Goal: Task Accomplishment & Management: Manage account settings

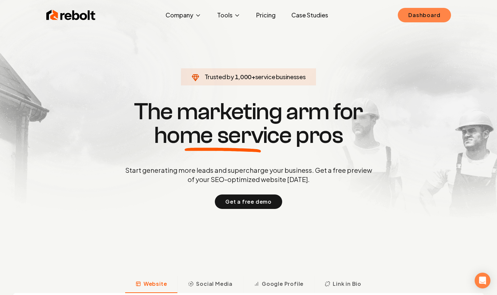
click at [413, 17] on link "Dashboard" at bounding box center [424, 15] width 53 height 14
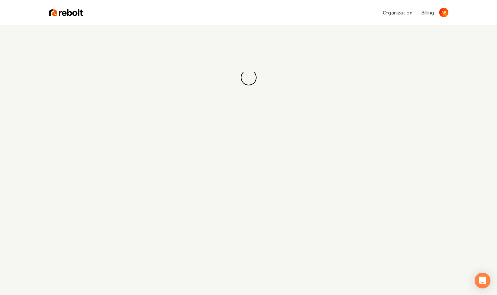
click at [486, 135] on div "Loading... Loading..." at bounding box center [248, 172] width 497 height 295
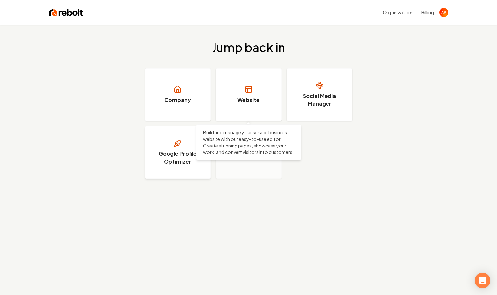
click at [196, 142] on link "Google Profile Optimizer" at bounding box center [178, 152] width 66 height 53
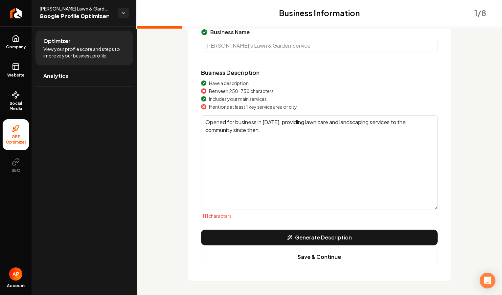
scroll to position [63, 0]
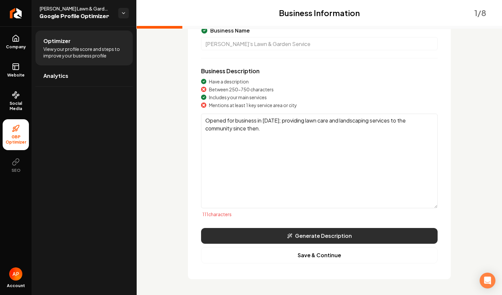
click at [317, 243] on button "Generate Description" at bounding box center [319, 236] width 237 height 16
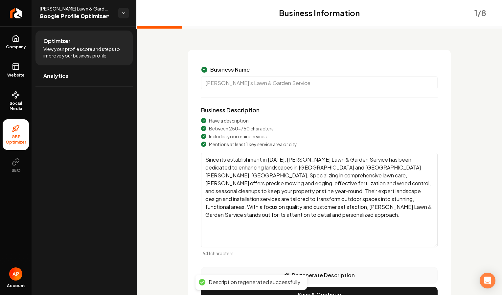
scroll to position [51, 0]
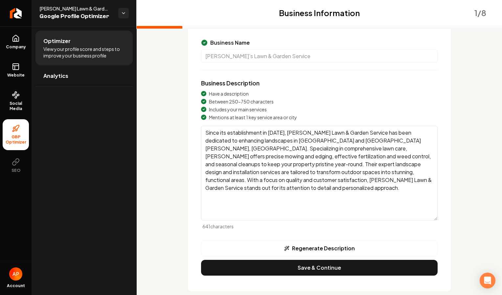
click at [331, 131] on textarea "Since its establishment in January 2022, Dino Pacheco Lawn & Garden Service has…" at bounding box center [319, 173] width 237 height 95
click at [315, 141] on textarea "Since its establishment in January 2022, Dino's Lawn & Garden Service has been …" at bounding box center [319, 173] width 237 height 95
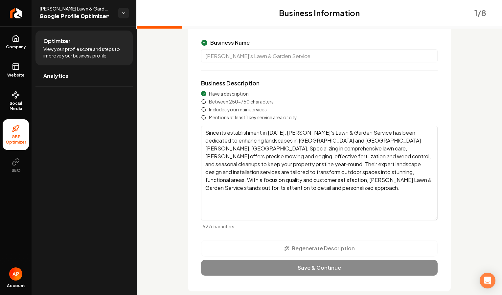
click at [320, 141] on textarea "Since its establishment in January 2022, Dino's Lawn & Garden Service has been …" at bounding box center [319, 173] width 237 height 95
click at [354, 141] on textarea "Since its establishment in January 2022, Dino's Lawn & Garden Service has been …" at bounding box center [319, 173] width 237 height 95
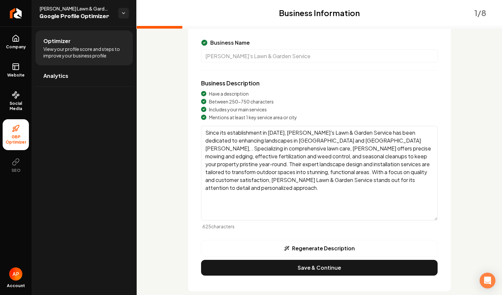
click at [320, 141] on textarea "Since its establishment in January 2022, Dino's Lawn & Garden Service has been …" at bounding box center [319, 173] width 237 height 95
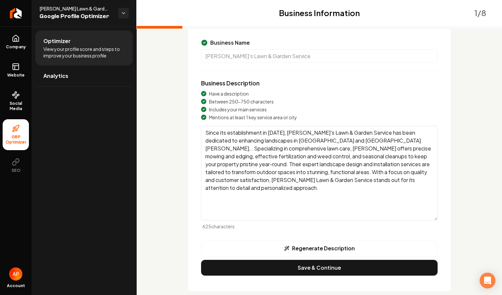
click at [330, 141] on textarea "Since its establishment in January 2022, Dino's Lawn & Garden Service has been …" at bounding box center [319, 173] width 237 height 95
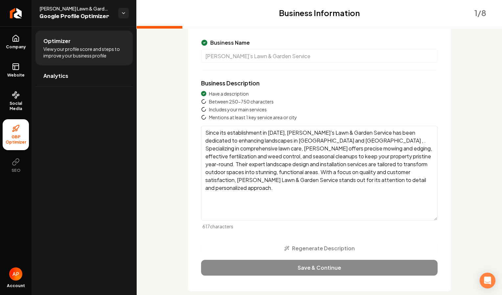
click at [318, 141] on textarea "Since its establishment in January 2022, Dino's Lawn & Garden Service has been …" at bounding box center [319, 173] width 237 height 95
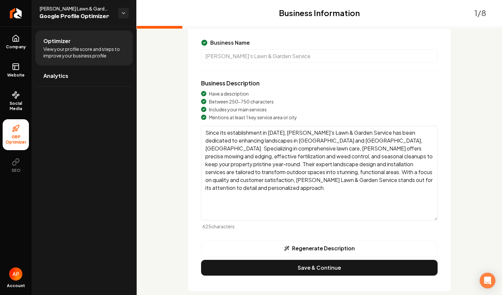
click at [340, 142] on textarea "Since its establishment in January 2022, Dino's Lawn & Garden Service has been …" at bounding box center [319, 173] width 237 height 95
click at [297, 150] on textarea "Since its establishment in January 2022, Dino's Lawn & Garden Service has been …" at bounding box center [319, 173] width 237 height 95
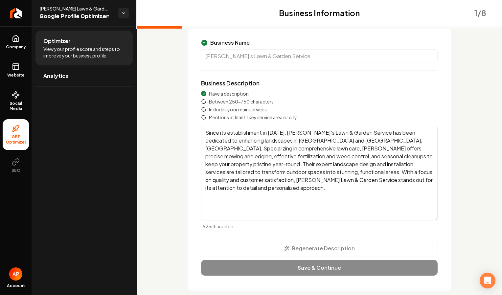
click at [280, 149] on textarea "Since its establishment in January 2022, Dino's Lawn & Garden Service has been …" at bounding box center [319, 173] width 237 height 95
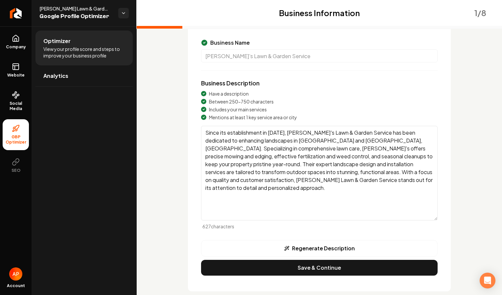
click at [220, 181] on textarea "Since its establishment in January 2022, Dino's Lawn & Garden Service has been …" at bounding box center [319, 173] width 237 height 95
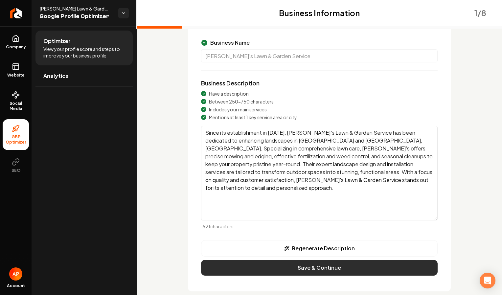
type textarea "Since its establishment in January 2022, Dino's Lawn & Garden Service has been …"
click at [335, 265] on button "Save & Continue" at bounding box center [319, 268] width 237 height 16
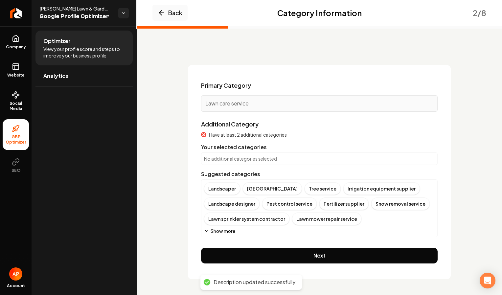
scroll to position [9, 0]
click at [217, 229] on button "Show more" at bounding box center [219, 231] width 31 height 7
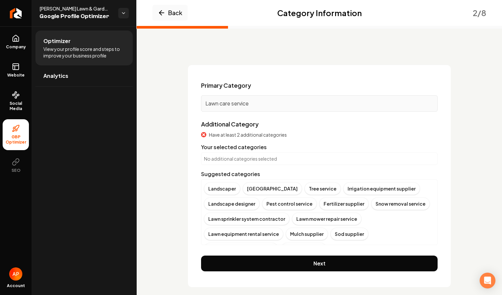
click at [275, 162] on div "No additional categories selected" at bounding box center [319, 158] width 237 height 12
click at [272, 159] on p "No additional categories selected" at bounding box center [319, 158] width 231 height 7
click at [224, 163] on div "No additional categories selected" at bounding box center [319, 158] width 237 height 12
click at [220, 159] on p "No additional categories selected" at bounding box center [319, 158] width 231 height 7
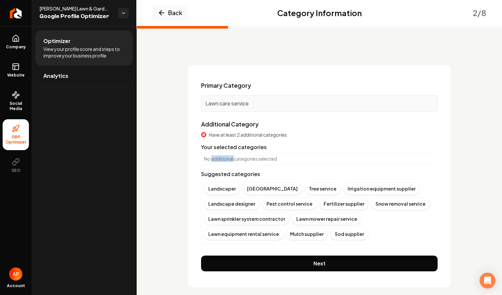
click at [220, 159] on p "No additional categories selected" at bounding box center [319, 158] width 231 height 7
drag, startPoint x: 220, startPoint y: 159, endPoint x: 202, endPoint y: 162, distance: 18.0
drag, startPoint x: 202, startPoint y: 162, endPoint x: 198, endPoint y: 162, distance: 4.9
click at [198, 162] on div "Primary Category Lawn care service Additional Category Have at least 2 addition…" at bounding box center [319, 176] width 263 height 222
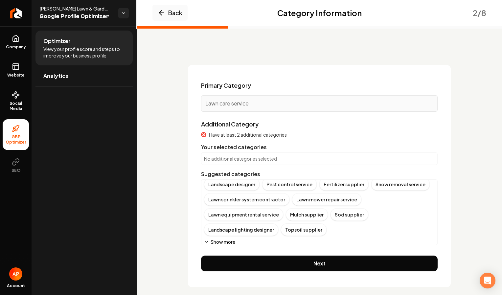
scroll to position [22, 0]
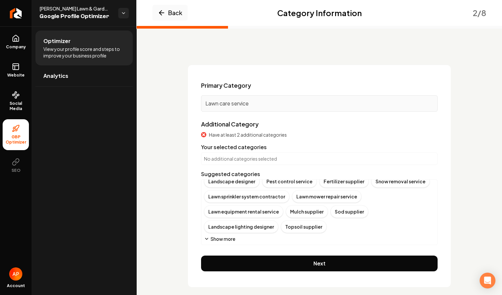
click at [225, 239] on button "Show more" at bounding box center [219, 239] width 31 height 7
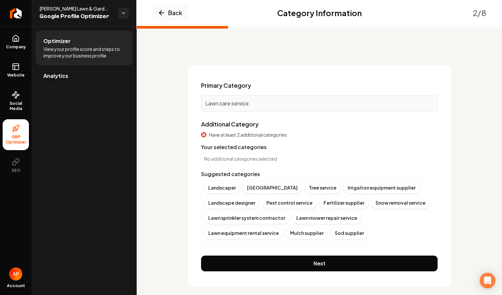
scroll to position [0, 0]
click at [226, 185] on div "Landscaper" at bounding box center [222, 188] width 36 height 12
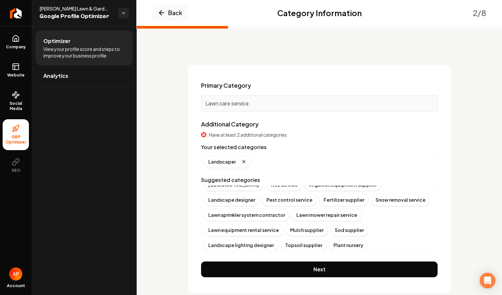
scroll to position [13, 0]
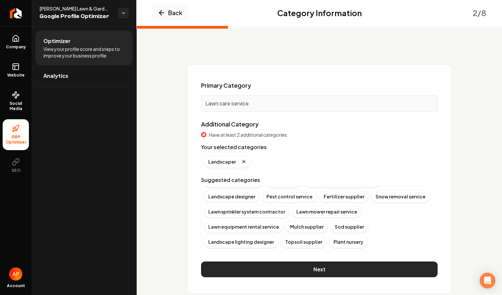
click at [355, 263] on button "Next" at bounding box center [319, 270] width 237 height 16
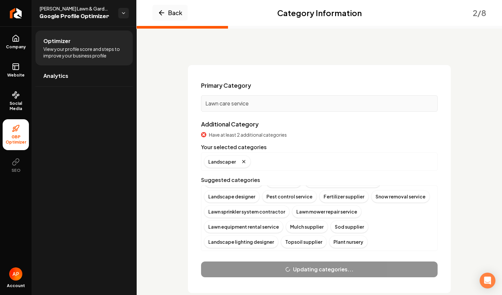
scroll to position [0, 0]
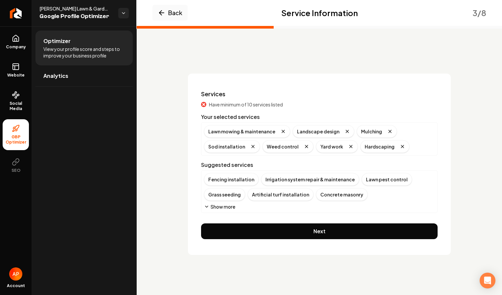
click at [230, 207] on button "Show more" at bounding box center [219, 206] width 31 height 7
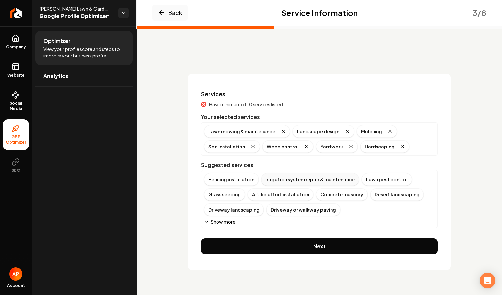
click at [292, 175] on div "Irrigation system repair & maintenance" at bounding box center [310, 179] width 98 height 12
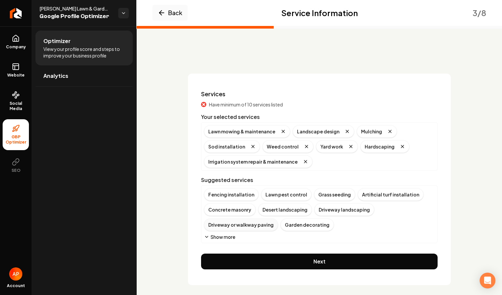
click at [263, 225] on div "Driveway or walkway paving" at bounding box center [241, 225] width 74 height 12
click at [239, 225] on div "Garden design" at bounding box center [225, 225] width 42 height 12
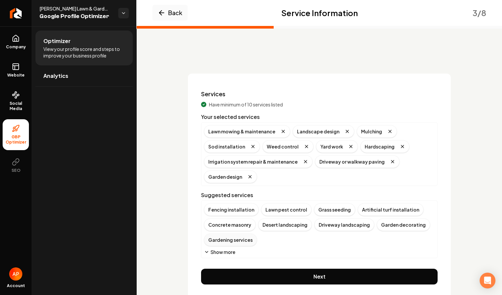
click at [240, 237] on div "Gardening services" at bounding box center [230, 240] width 53 height 12
click at [379, 220] on div "Garden decorating" at bounding box center [403, 225] width 53 height 12
click at [385, 229] on div "Grading & resloping" at bounding box center [404, 225] width 55 height 12
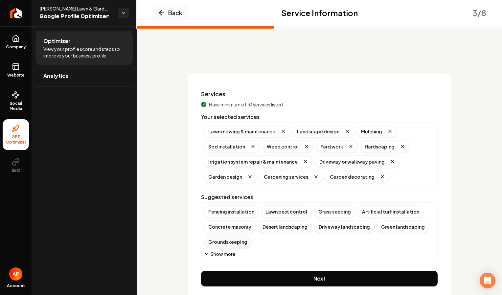
click at [236, 244] on div "Groundskeeping" at bounding box center [228, 242] width 48 height 12
click at [231, 243] on div "Hardscaping" at bounding box center [223, 242] width 38 height 12
click at [402, 230] on div "Green landscaping" at bounding box center [403, 227] width 52 height 12
click at [371, 215] on div "Artificial turf installation" at bounding box center [391, 211] width 66 height 12
click at [223, 252] on button "Show more" at bounding box center [219, 254] width 31 height 7
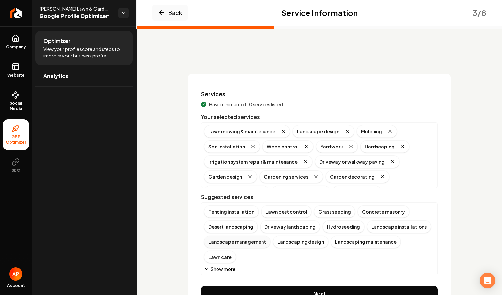
click at [235, 246] on div "Landscape management" at bounding box center [237, 242] width 66 height 12
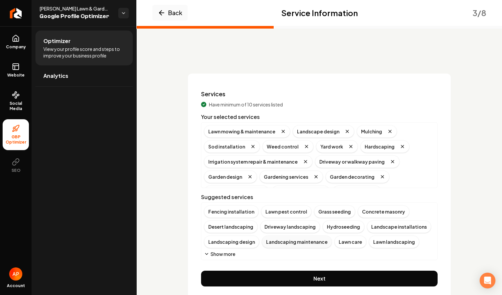
click at [269, 247] on div "Landscaping maintenance" at bounding box center [297, 242] width 70 height 12
click at [269, 246] on div "Lawn care" at bounding box center [278, 242] width 32 height 12
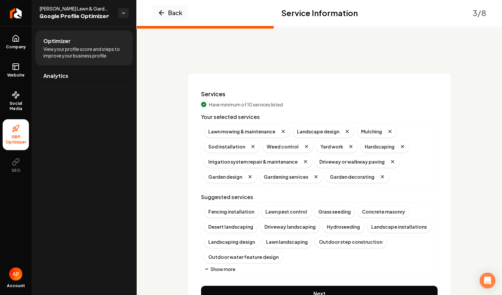
click at [269, 246] on div "Lawn landscaping" at bounding box center [287, 242] width 50 height 12
click at [227, 267] on button "Show more" at bounding box center [219, 269] width 31 height 7
click at [269, 258] on div "Retaining walls" at bounding box center [277, 257] width 43 height 12
click at [274, 260] on div "Rock landscaping" at bounding box center [281, 257] width 50 height 12
click at [274, 260] on div "Stone landscaping" at bounding box center [282, 257] width 52 height 12
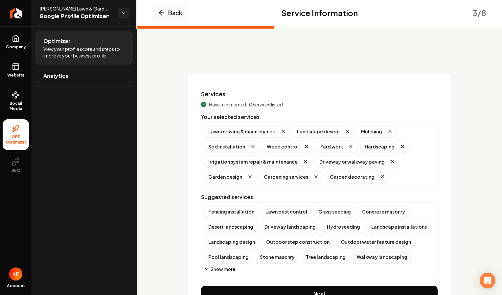
drag, startPoint x: 309, startPoint y: 261, endPoint x: 303, endPoint y: 259, distance: 6.2
click at [303, 259] on div "Tree landscaping" at bounding box center [326, 257] width 48 height 12
click at [302, 257] on div "Walkway landscaping" at bounding box center [331, 257] width 59 height 12
click at [229, 273] on div "Fencing installation Lawn pest control Grass seeding Concrete masonry Desert la…" at bounding box center [319, 238] width 237 height 73
click at [227, 271] on button "Show more" at bounding box center [219, 269] width 31 height 7
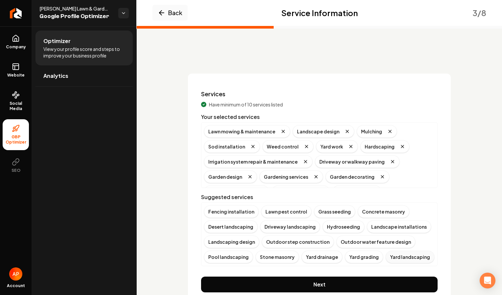
click at [395, 257] on div "Yard landscaping" at bounding box center [410, 257] width 49 height 12
click at [250, 239] on div "Landscaping design" at bounding box center [231, 242] width 55 height 12
click at [389, 225] on div "Landscape installations" at bounding box center [399, 227] width 64 height 12
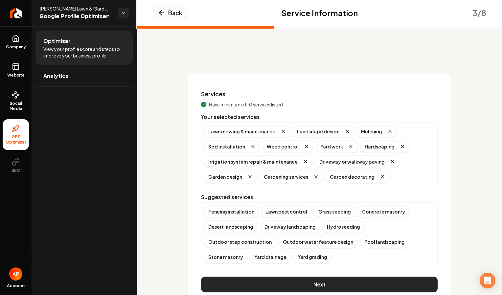
click at [291, 288] on button "Next" at bounding box center [319, 285] width 237 height 16
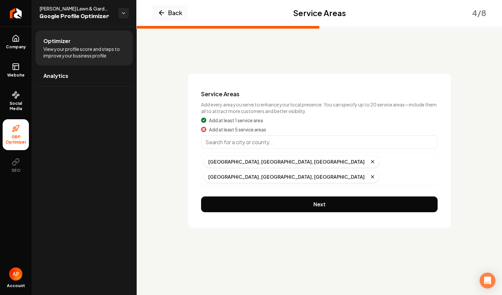
click at [258, 139] on input "Main content area" at bounding box center [319, 141] width 237 height 13
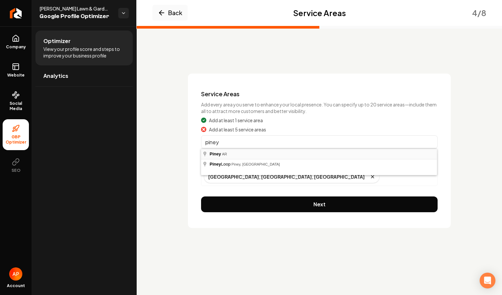
type input "Piney, AR"
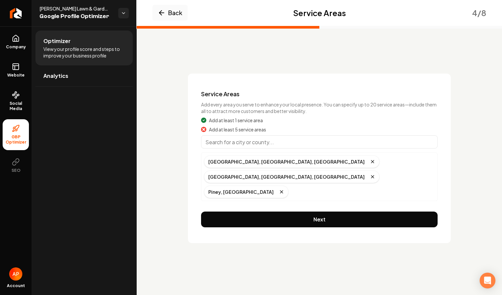
click at [245, 148] on input "Main content area" at bounding box center [319, 141] width 237 height 13
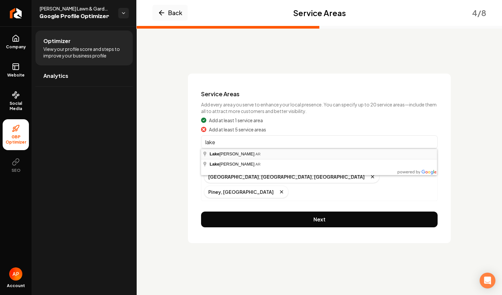
type input "Lake Hamilton, AR"
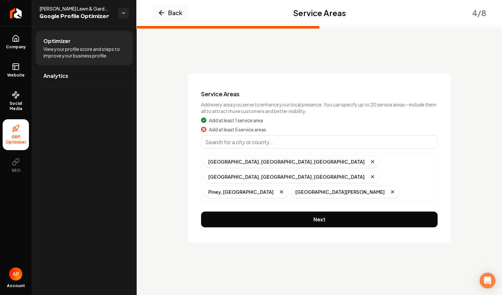
click at [245, 146] on input "Main content area" at bounding box center [319, 141] width 237 height 13
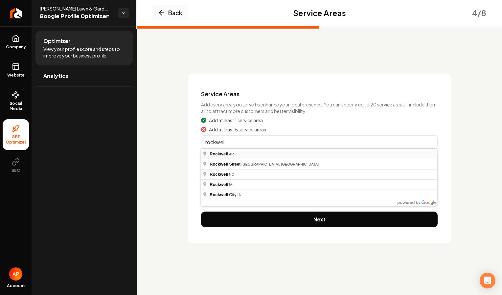
type input "Rockwell, AR"
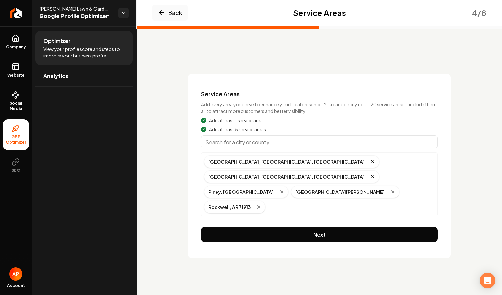
click at [239, 146] on input "Main content area" at bounding box center [319, 141] width 237 height 13
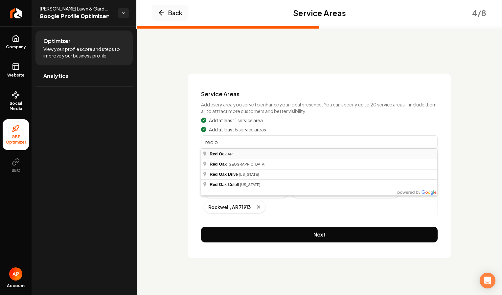
type input "Red Oak, AR"
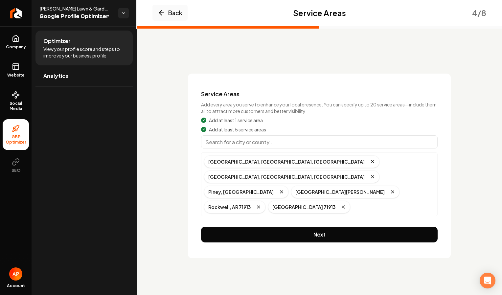
click at [236, 141] on input "Main content area" at bounding box center [319, 141] width 237 height 13
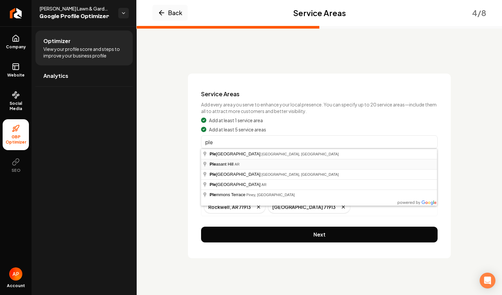
type input "Pleasant Hill, AR"
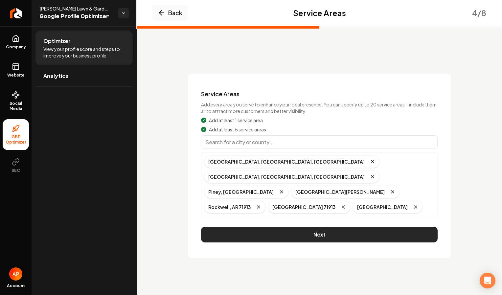
click at [255, 227] on button "Next" at bounding box center [319, 235] width 237 height 16
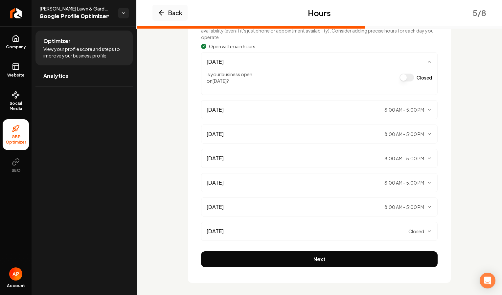
scroll to position [84, 0]
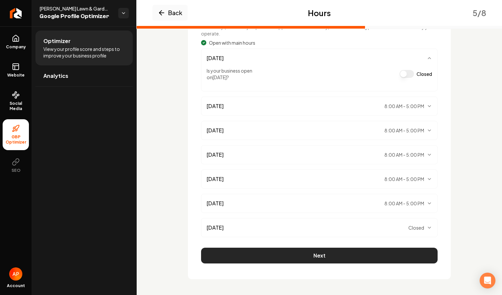
click at [382, 258] on button "Next" at bounding box center [319, 256] width 237 height 16
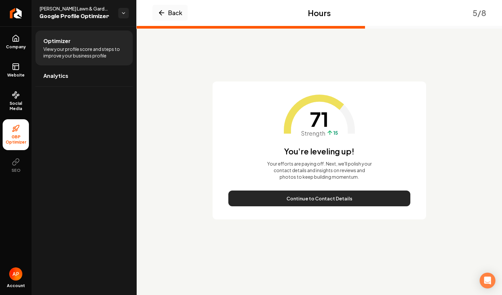
click at [271, 193] on button "Continue to Contact Details" at bounding box center [319, 199] width 182 height 16
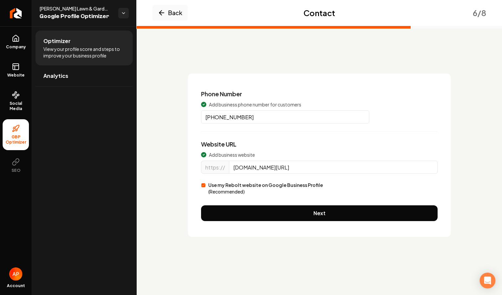
click at [277, 174] on input "dinoslawn.com/" at bounding box center [333, 167] width 209 height 13
click at [275, 192] on label "Use my Rebolt website on Google Business Profile (Recommended)" at bounding box center [265, 188] width 115 height 13
click at [206, 188] on button "Use my Rebolt website on Google Business Profile (Recommended)" at bounding box center [203, 185] width 5 height 5
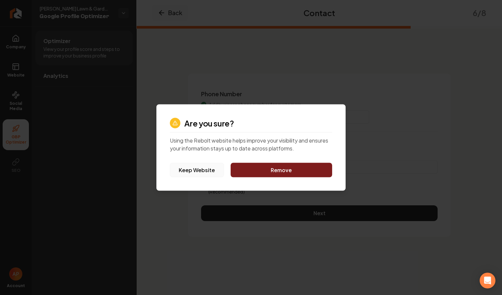
click at [217, 175] on button "Keep Website" at bounding box center [197, 170] width 54 height 14
type input "dinoslawn.com"
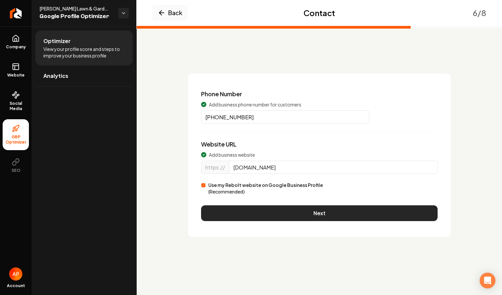
drag, startPoint x: 290, startPoint y: 212, endPoint x: 273, endPoint y: 216, distance: 17.5
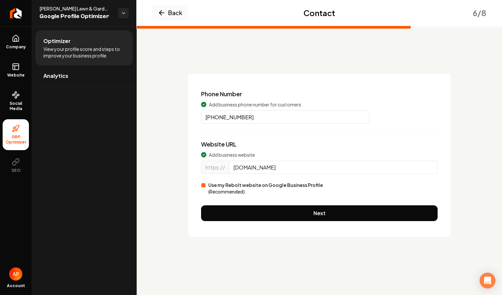
drag, startPoint x: 273, startPoint y: 216, endPoint x: 262, endPoint y: 213, distance: 11.4
click at [262, 213] on button "Next" at bounding box center [319, 213] width 237 height 16
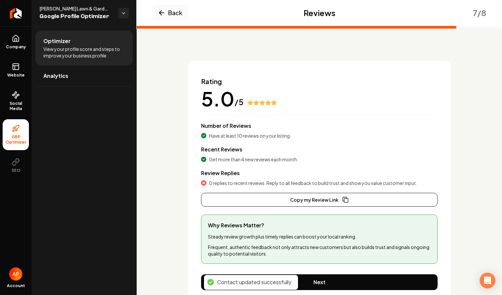
scroll to position [27, 0]
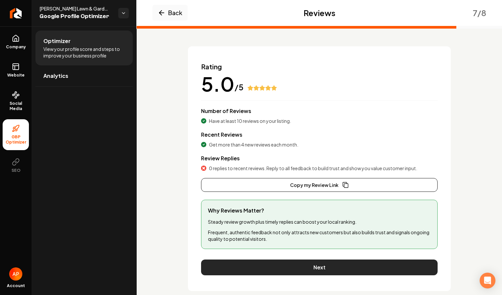
click at [287, 264] on button "Next" at bounding box center [319, 268] width 237 height 16
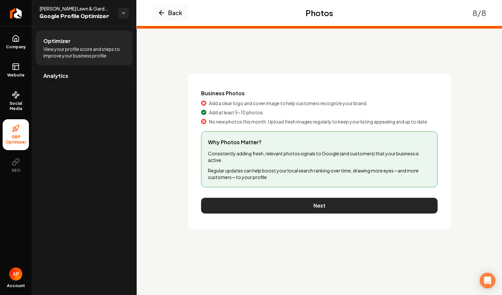
click at [292, 210] on button "Next" at bounding box center [319, 206] width 237 height 16
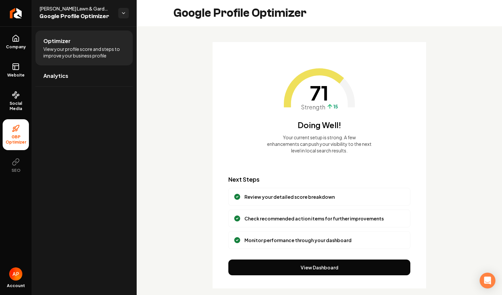
scroll to position [9, 0]
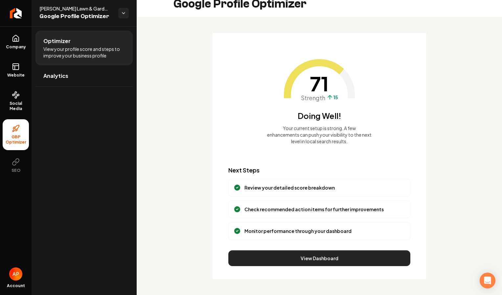
click at [303, 259] on button "View Dashboard" at bounding box center [319, 258] width 182 height 16
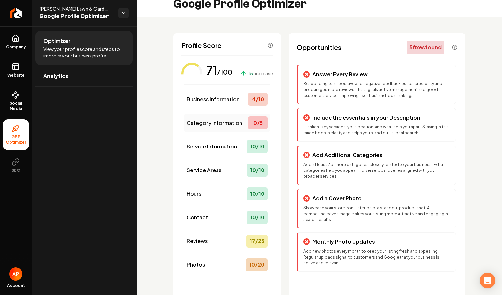
drag, startPoint x: 234, startPoint y: 127, endPoint x: 220, endPoint y: 120, distance: 15.3
drag, startPoint x: 220, startPoint y: 120, endPoint x: 221, endPoint y: 244, distance: 123.9
click at [221, 244] on div "Reviews 17 / 25" at bounding box center [227, 241] width 86 height 18
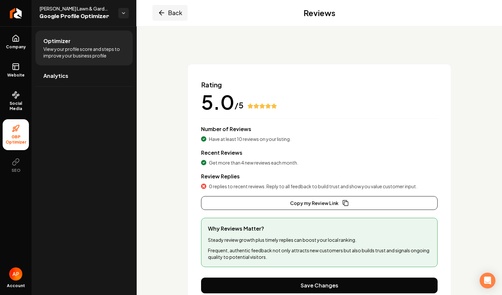
click at [174, 11] on button "Back" at bounding box center [169, 13] width 35 height 16
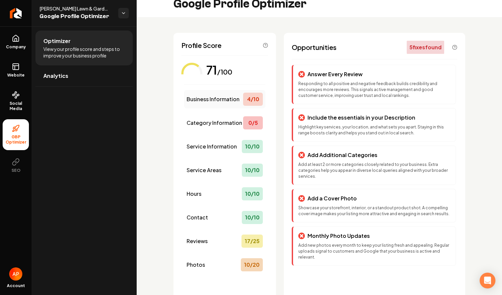
click at [215, 95] on div "Business Information 4 / 10" at bounding box center [225, 99] width 82 height 18
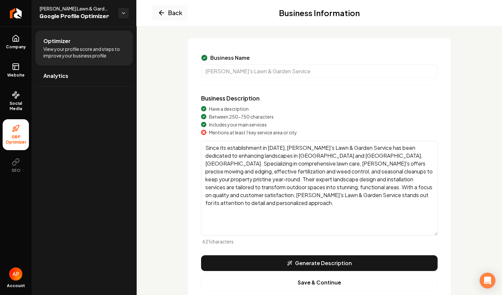
scroll to position [40, 0]
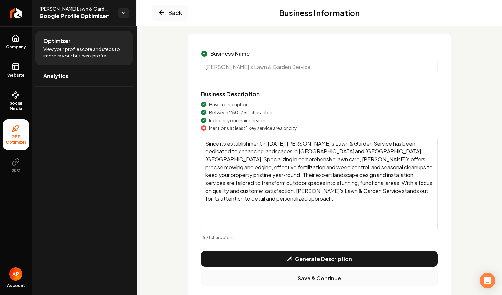
click at [322, 279] on button "Save & Continue" at bounding box center [319, 278] width 237 height 16
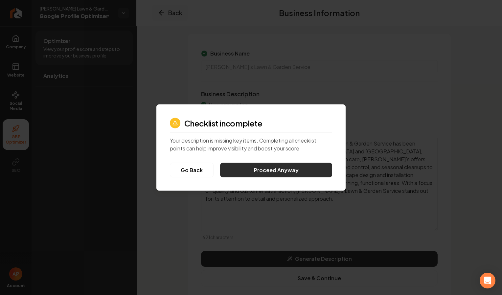
click at [246, 171] on button "Proceed Anyway" at bounding box center [276, 170] width 112 height 14
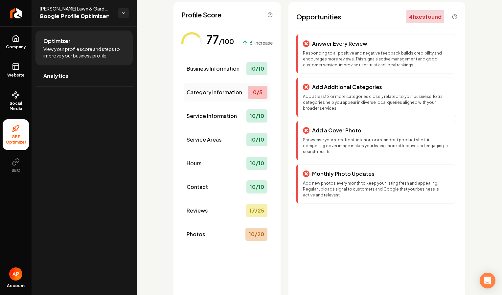
click at [229, 92] on span "Category Information" at bounding box center [215, 92] width 56 height 8
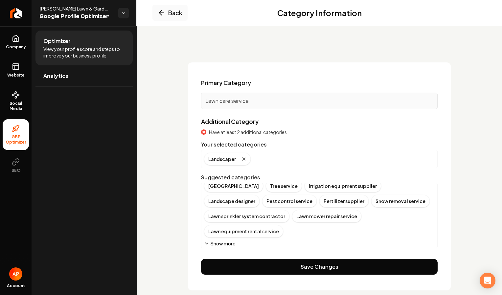
scroll to position [7, 0]
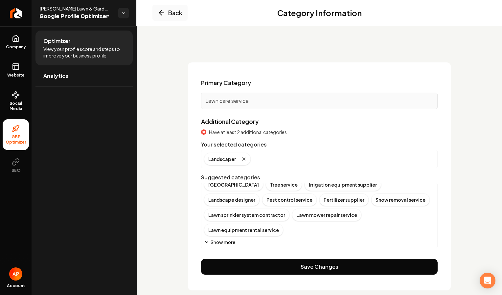
click at [230, 244] on button "Show more" at bounding box center [219, 242] width 31 height 7
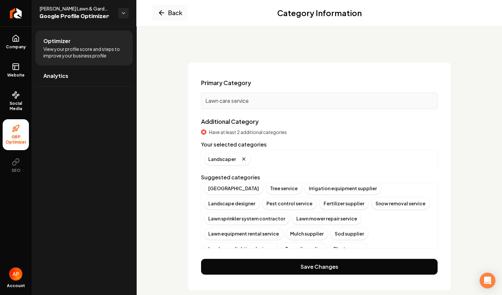
scroll to position [0, 0]
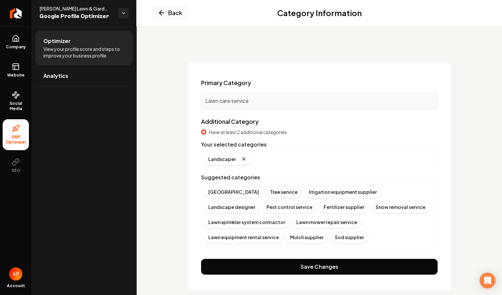
click at [266, 195] on div "Tree service" at bounding box center [284, 192] width 36 height 12
click at [354, 190] on div "Landscape designer" at bounding box center [373, 192] width 56 height 12
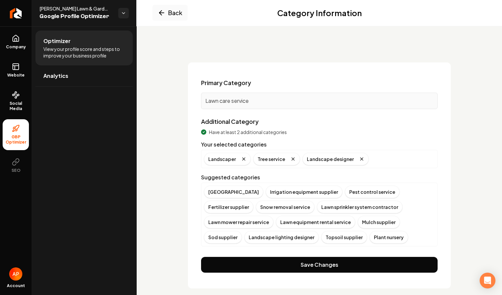
scroll to position [20, 0]
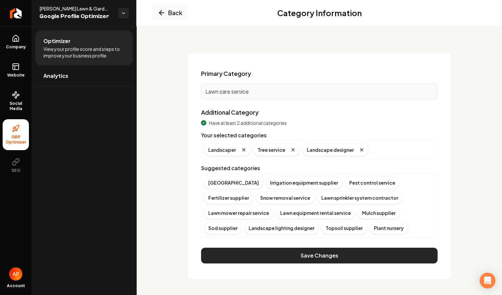
click at [351, 255] on button "Save Changes" at bounding box center [319, 256] width 237 height 16
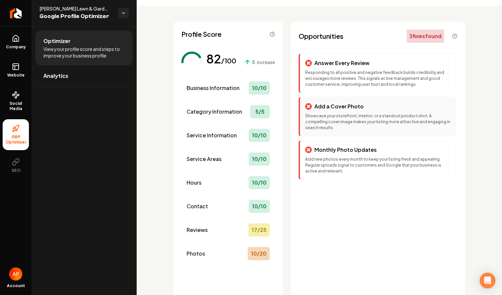
click at [337, 120] on p "Showcase your storefront, interior, or a standout product shot. A compelling co…" at bounding box center [377, 122] width 145 height 18
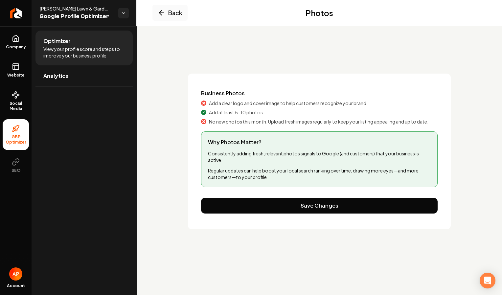
scroll to position [0, 0]
click at [245, 104] on span "Add a clear logo and cover image to help customers recognize your brand." at bounding box center [288, 103] width 159 height 7
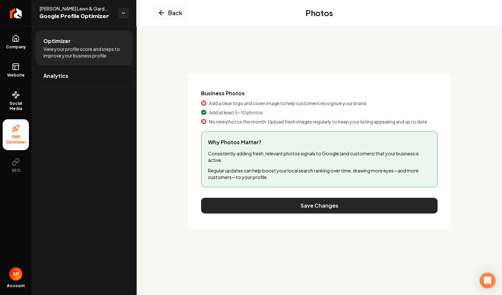
click at [302, 201] on button "Save Changes" at bounding box center [319, 206] width 237 height 16
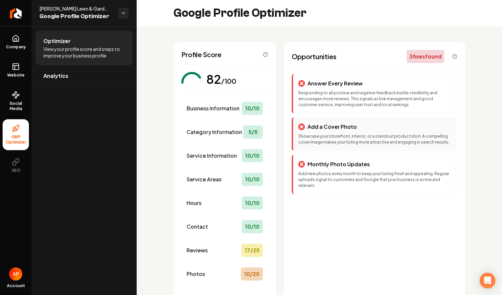
click at [322, 128] on p "Add a Cover Photo" at bounding box center [332, 127] width 49 height 8
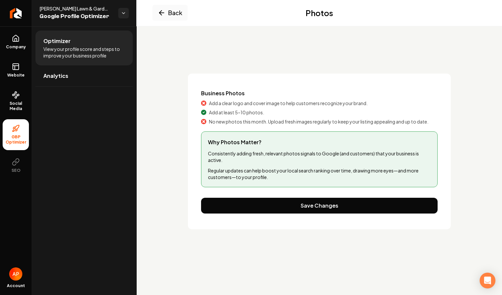
click at [274, 157] on p "Consistently adding fresh, relevant photos signals to Google (and customers) th…" at bounding box center [319, 156] width 223 height 13
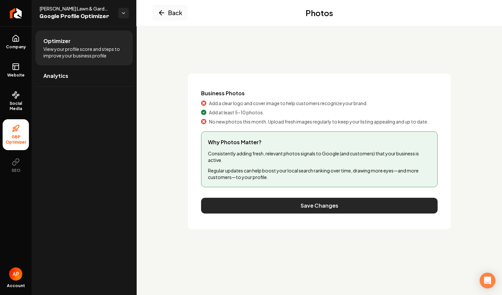
click at [289, 206] on button "Save Changes" at bounding box center [319, 206] width 237 height 16
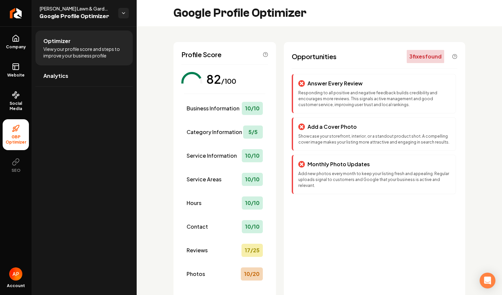
click at [412, 57] on div "3 fix es found" at bounding box center [425, 56] width 37 height 13
click at [228, 247] on div "Reviews 17 / 25" at bounding box center [225, 250] width 82 height 18
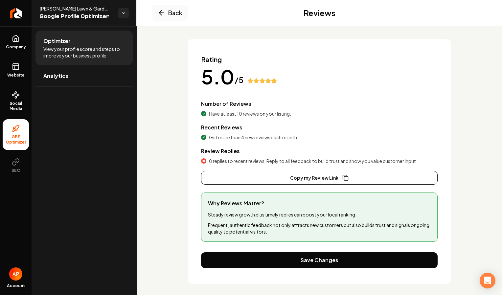
scroll to position [39, 0]
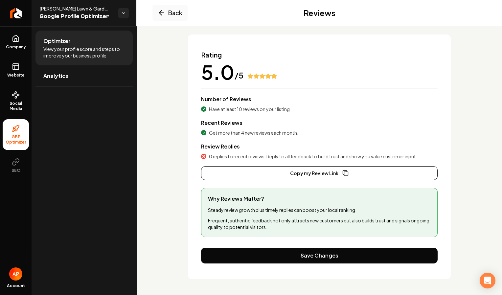
click at [244, 155] on span "0 replies to recent reviews. Reply to all feedback to build trust and show you …" at bounding box center [313, 156] width 208 height 7
click at [247, 169] on button "Copy my Review Link" at bounding box center [319, 173] width 237 height 14
click at [173, 9] on button "Back" at bounding box center [169, 13] width 35 height 16
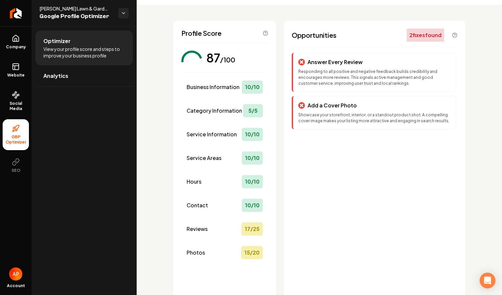
scroll to position [25, 0]
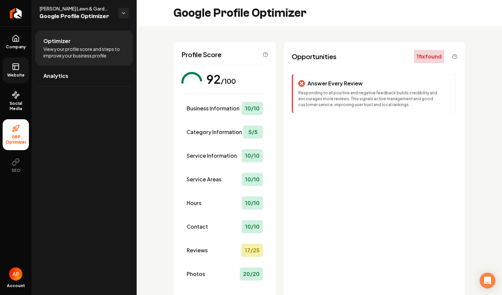
click at [21, 75] on span "Website" at bounding box center [16, 75] width 23 height 5
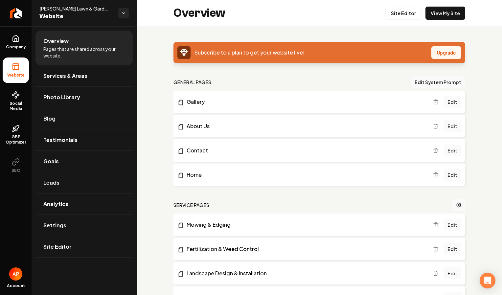
click at [437, 56] on button "Upgrade" at bounding box center [447, 52] width 30 height 12
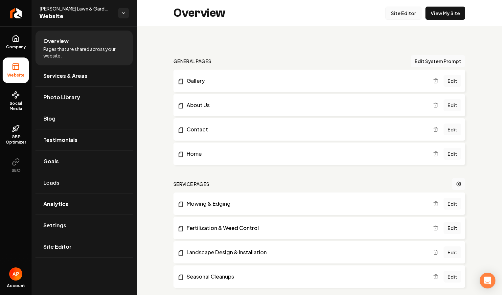
click at [406, 16] on link "Site Editor" at bounding box center [403, 13] width 36 height 13
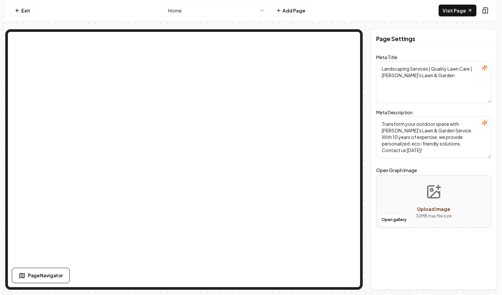
click at [462, 145] on textarea "Transform your outdoor space with Dino's Lawn & Garden Service. With 10 years o…" at bounding box center [433, 137] width 115 height 42
click at [433, 126] on textarea "Transform your outdoor space with Dino's Lawn & Garden Service. With 10 years o…" at bounding box center [433, 137] width 115 height 42
click at [436, 124] on textarea "Transform your outdoor residential or Commerical space with Dino's Lawn & Garde…" at bounding box center [433, 137] width 115 height 42
click at [457, 155] on textarea "Transform your outdoor Residential or Commerical space with Dino's Lawn & Garde…" at bounding box center [433, 137] width 115 height 42
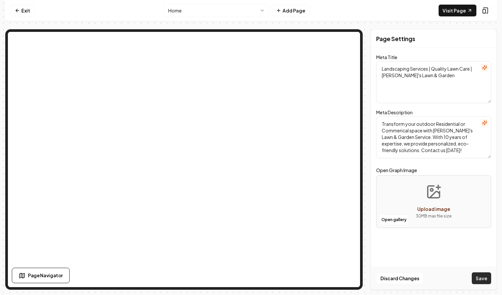
type textarea "Transform your outdoor Residential or Commerical space with Dino's Lawn & Garde…"
click at [477, 281] on button "Save" at bounding box center [481, 278] width 19 height 12
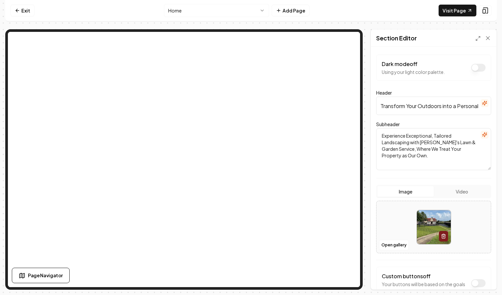
click at [430, 159] on textarea "Experience Exceptional, Tailored Landscaping with Dino's Lawn & Garden Service,…" at bounding box center [433, 149] width 115 height 42
type textarea "Experience Exceptional, Tailored Landscaping with Dino's Lawn & Garden Service,…"
click at [483, 280] on button "Save" at bounding box center [481, 278] width 19 height 12
click at [462, 9] on link "Visit Page" at bounding box center [458, 11] width 38 height 12
click at [19, 11] on icon at bounding box center [17, 10] width 5 height 5
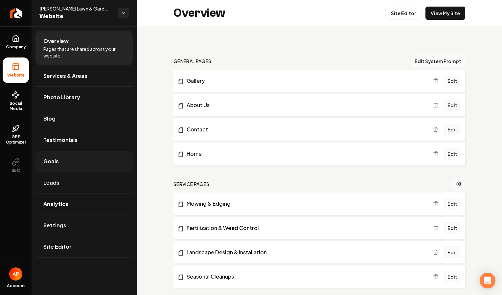
click at [91, 156] on link "Goals" at bounding box center [83, 161] width 97 height 21
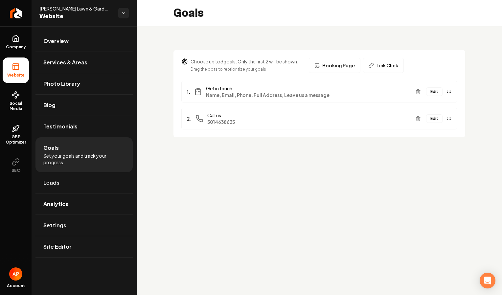
click at [280, 99] on div "1. Get in touch Name, Email, Phone, Full Address, Leave us a message Edit" at bounding box center [319, 92] width 276 height 22
click at [270, 92] on span "Name, Email, Phone, Full Address, Leave us a message" at bounding box center [308, 95] width 204 height 7
click at [437, 94] on button "Edit" at bounding box center [434, 91] width 16 height 9
click at [82, 174] on link "Leads" at bounding box center [83, 182] width 97 height 21
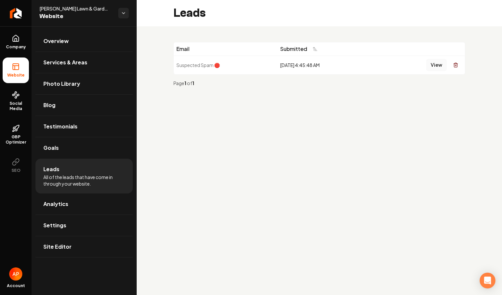
click at [437, 67] on button "View" at bounding box center [437, 65] width 20 height 12
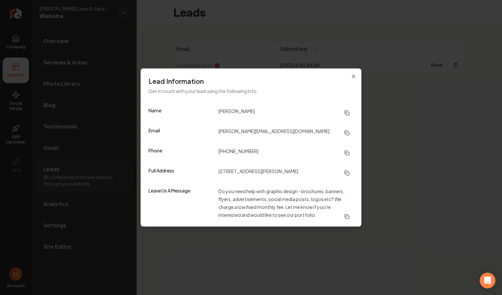
click at [354, 80] on div "Lead Information Get in touch with your lead using the following info." at bounding box center [251, 86] width 221 height 34
click at [353, 78] on icon "button" at bounding box center [353, 76] width 5 height 5
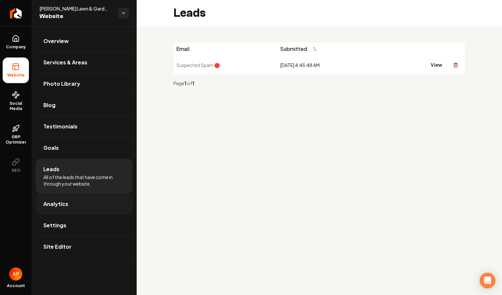
click at [109, 207] on link "Analytics" at bounding box center [83, 204] width 97 height 21
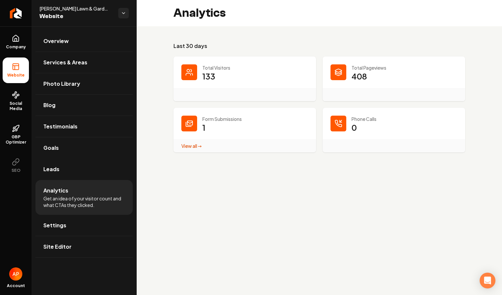
click at [192, 150] on div "View all → Form Submissions stats" at bounding box center [245, 145] width 143 height 13
click at [191, 148] on link "View all → Form Submissions stats" at bounding box center [191, 146] width 20 height 6
click at [241, 78] on dd "133" at bounding box center [255, 81] width 106 height 20
click at [209, 70] on p "Total Visitors" at bounding box center [255, 67] width 106 height 7
click at [207, 77] on p "133" at bounding box center [208, 76] width 13 height 11
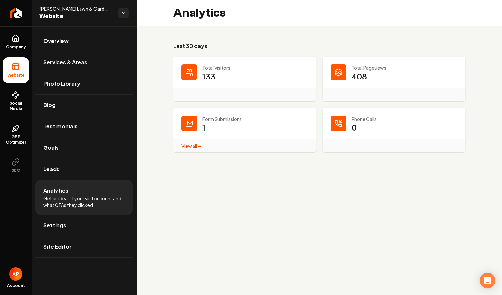
click at [364, 75] on p "408" at bounding box center [359, 76] width 15 height 11
click at [56, 129] on span "Testimonials" at bounding box center [60, 127] width 34 height 8
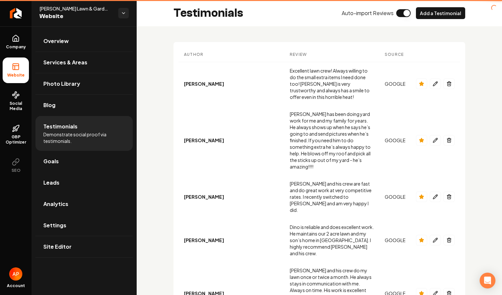
click at [56, 129] on span "Testimonials" at bounding box center [60, 127] width 34 height 8
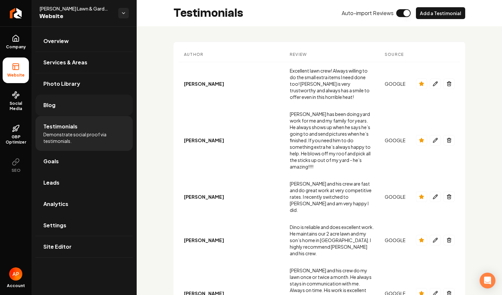
click at [61, 109] on link "Blog" at bounding box center [83, 105] width 97 height 21
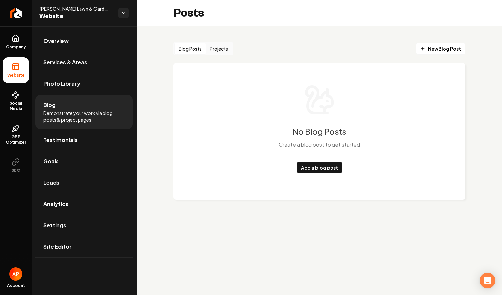
click at [215, 49] on button "Projects" at bounding box center [219, 48] width 26 height 11
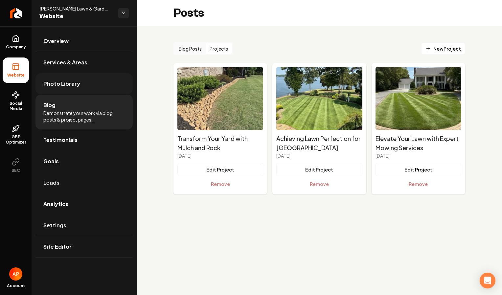
click at [114, 83] on link "Photo Library" at bounding box center [83, 83] width 97 height 21
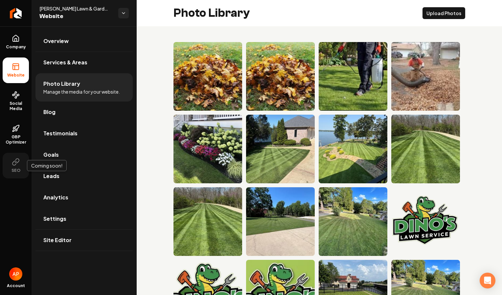
click at [21, 170] on span "SEO" at bounding box center [16, 170] width 14 height 5
click at [18, 137] on span "GBP Optimizer" at bounding box center [16, 139] width 26 height 11
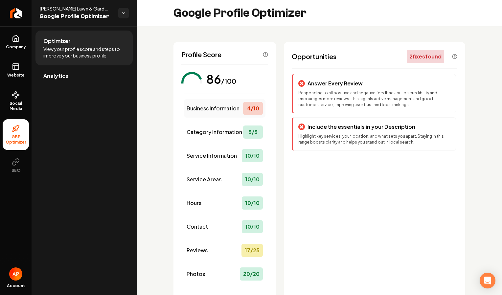
click at [225, 116] on div "Business Information 4 / 10" at bounding box center [225, 108] width 82 height 18
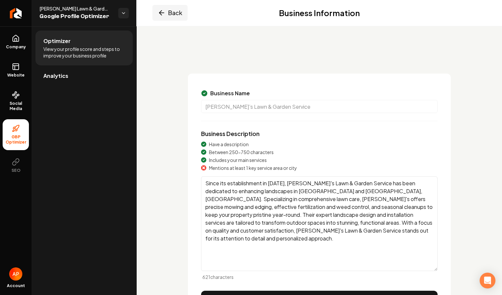
click at [174, 11] on button "Back" at bounding box center [169, 13] width 35 height 16
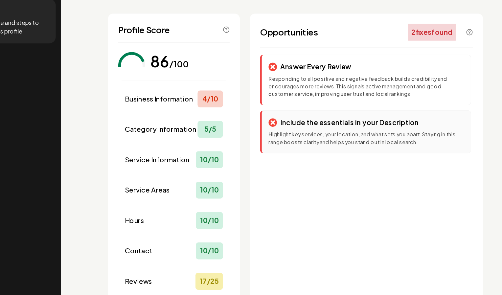
click at [401, 140] on p "Highlight key services, your location, and what sets you apart. Staying in this…" at bounding box center [374, 139] width 152 height 12
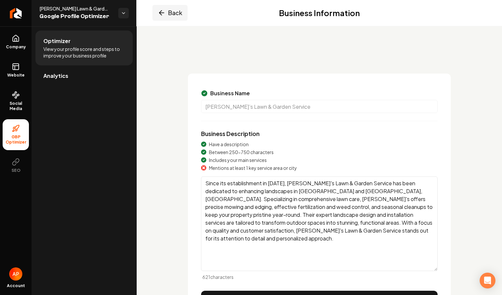
click at [173, 14] on button "Back" at bounding box center [169, 13] width 35 height 16
